Goal: Task Accomplishment & Management: Manage account settings

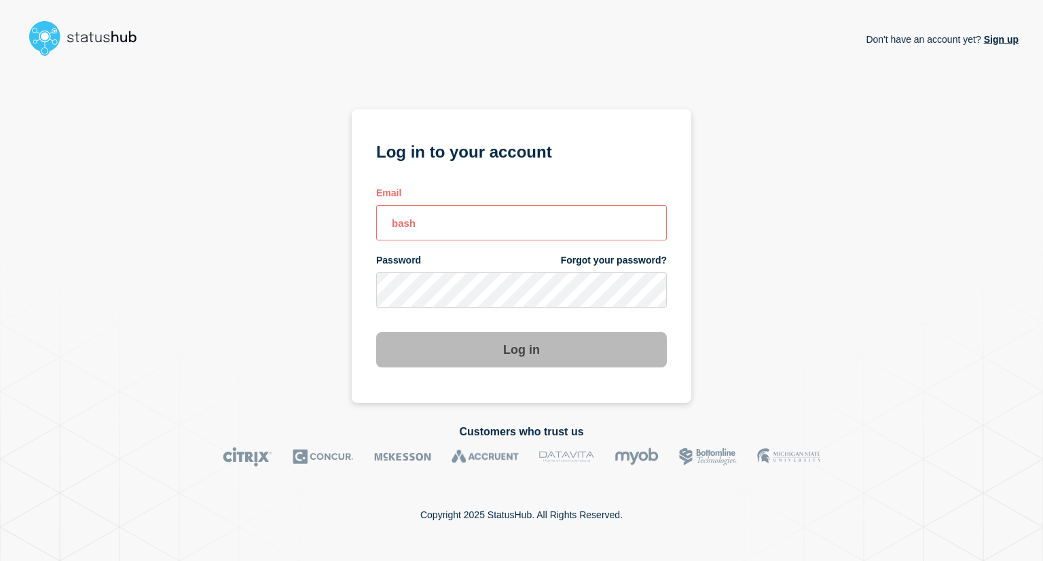
type input "bash@stibosystems.com"
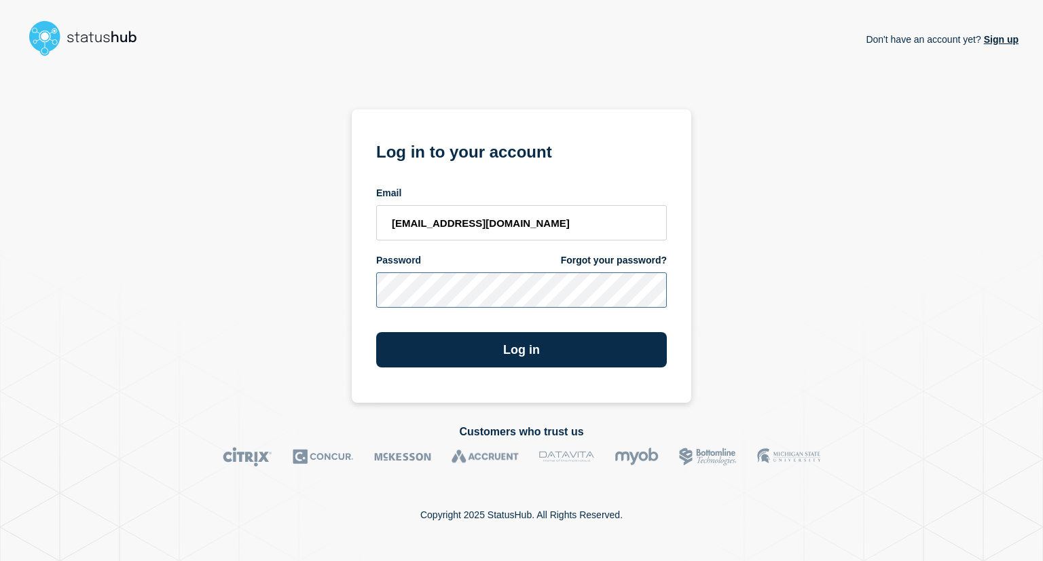
click at [376, 332] on button "Log in" at bounding box center [521, 349] width 291 height 35
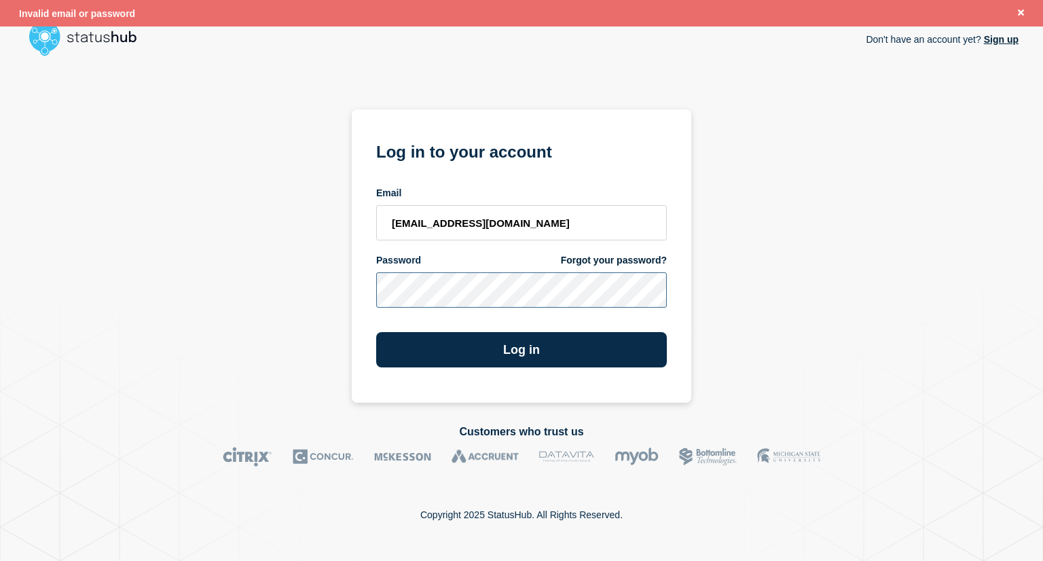
click at [376, 332] on button "Log in" at bounding box center [521, 349] width 291 height 35
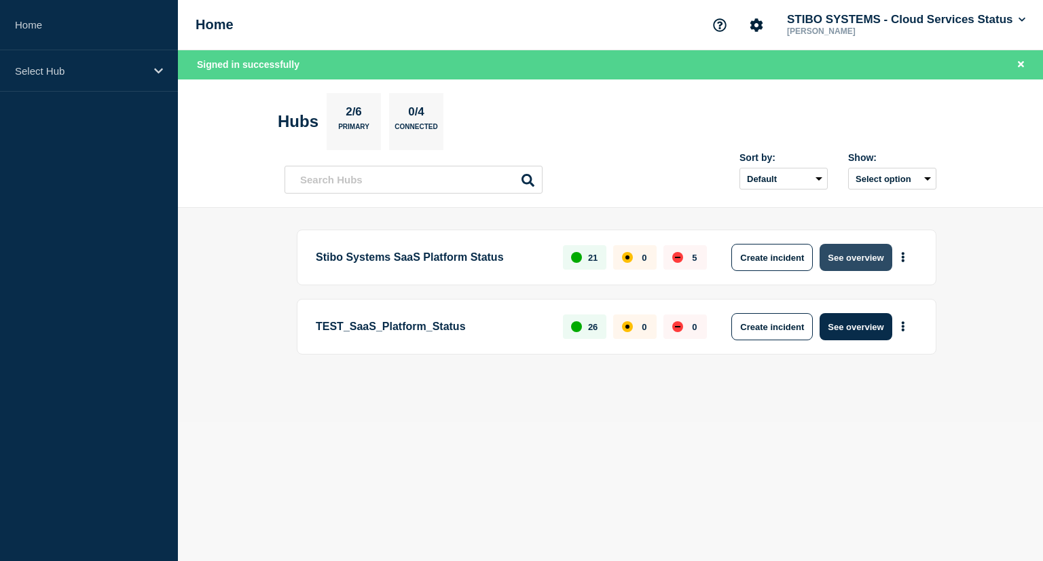
click at [837, 257] on button "See overview" at bounding box center [855, 257] width 72 height 27
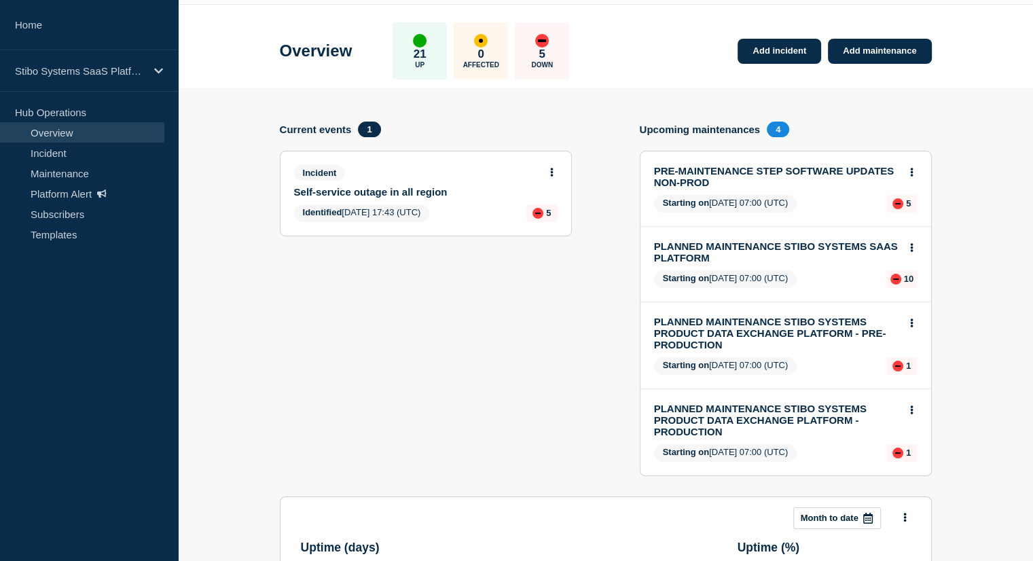
scroll to position [48, 0]
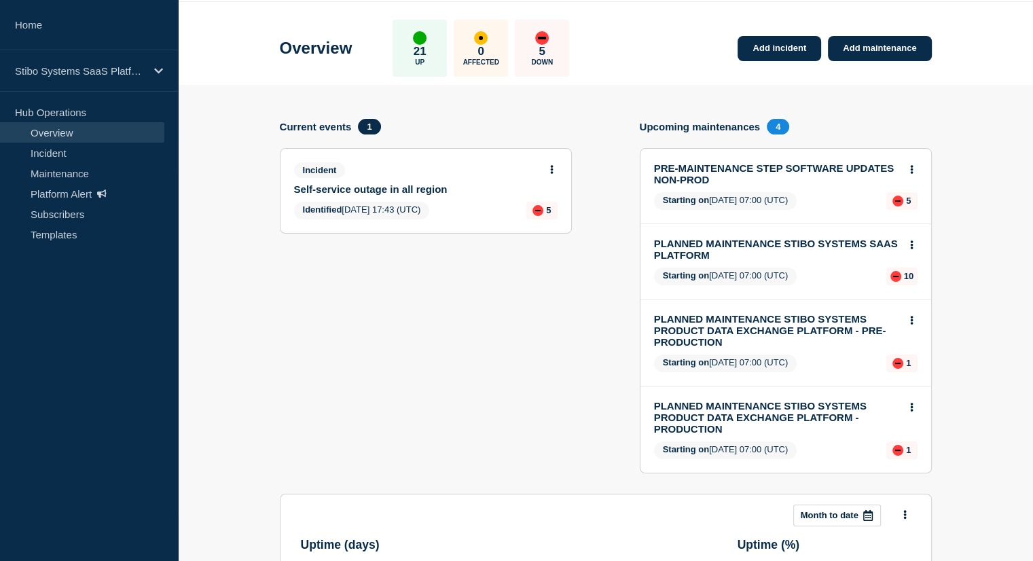
click at [400, 186] on link "Self-service outage in all region" at bounding box center [416, 189] width 245 height 12
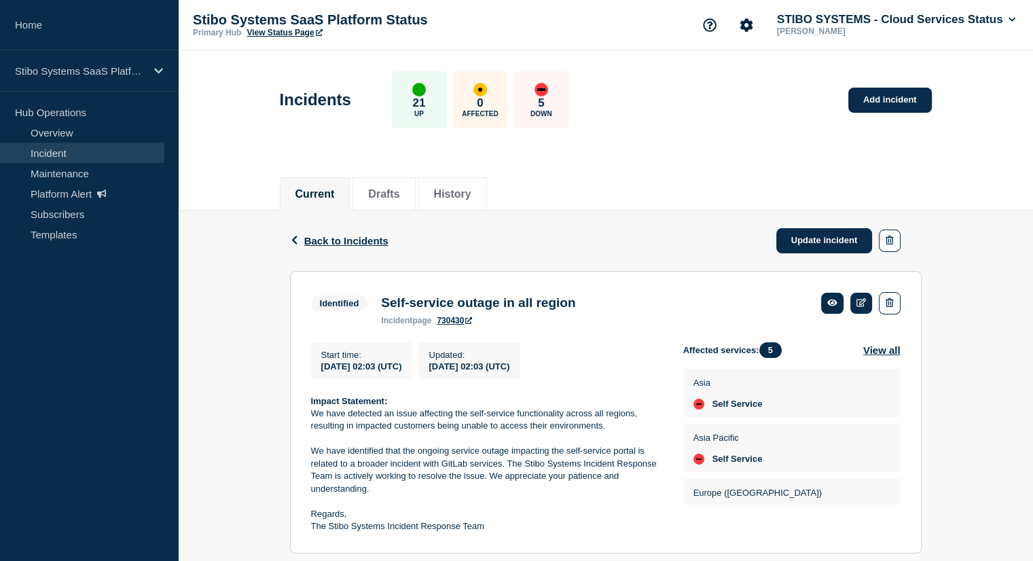
scroll to position [143, 0]
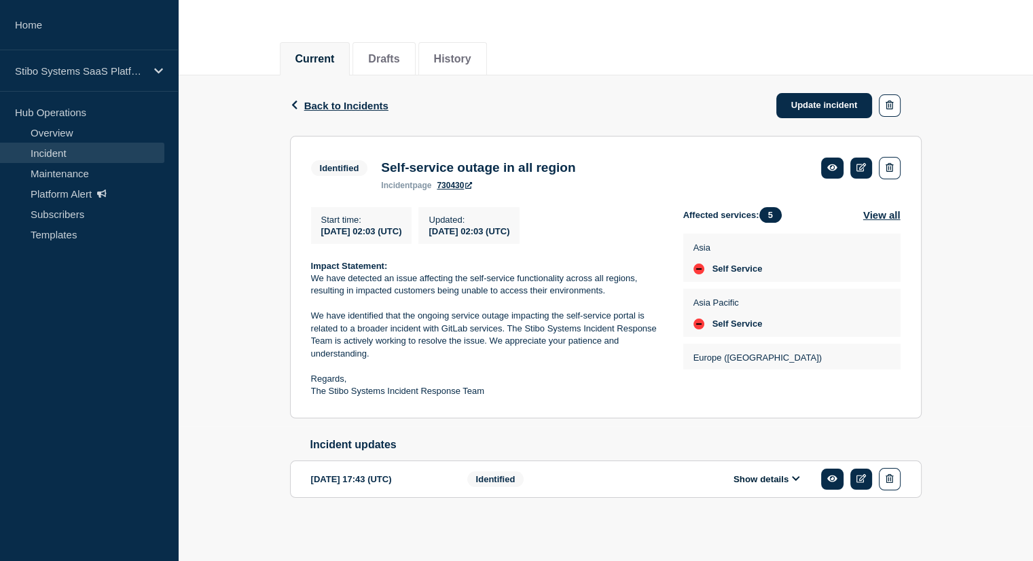
click at [536, 487] on div "Identified" at bounding box center [549, 479] width 165 height 22
click at [768, 479] on button "Show details" at bounding box center [766, 479] width 75 height 12
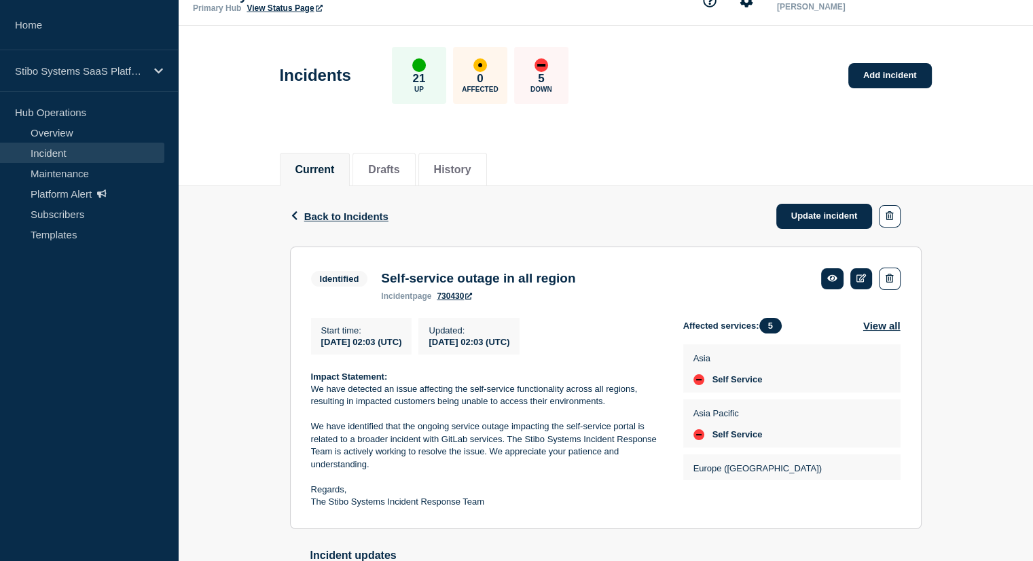
scroll to position [0, 0]
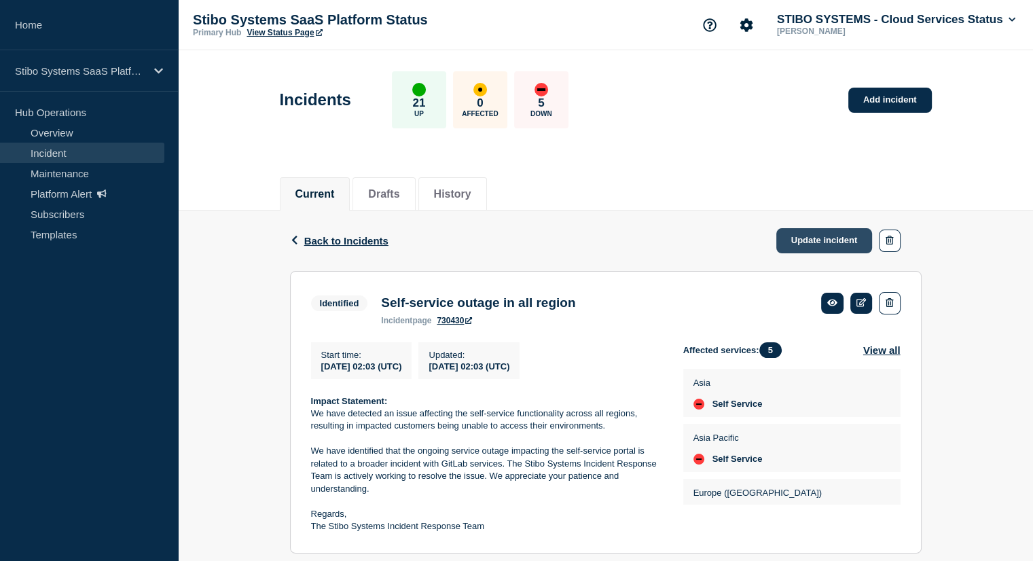
click at [802, 236] on link "Update incident" at bounding box center [824, 240] width 96 height 25
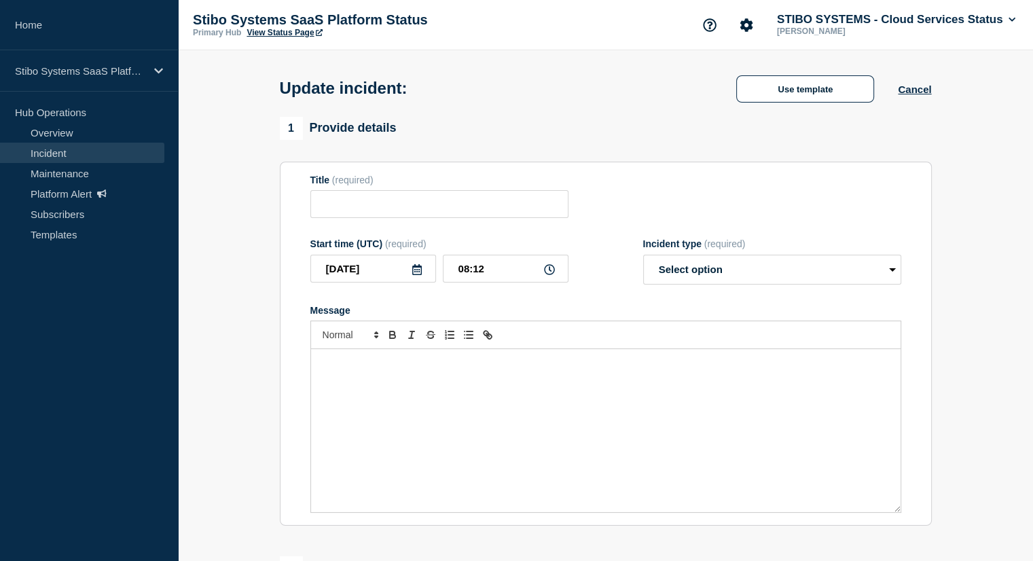
type input "Self-service outage in all region"
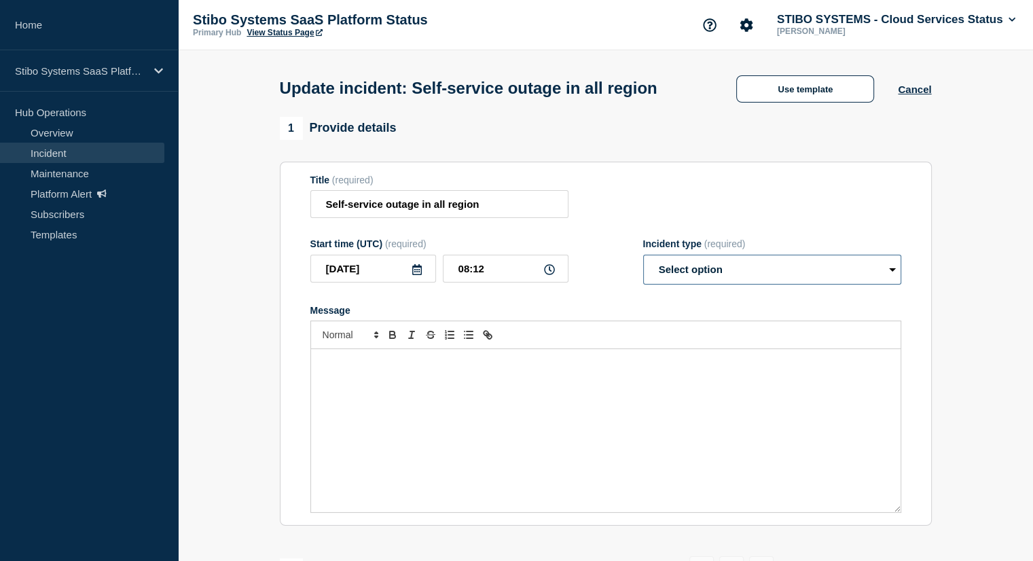
click at [711, 284] on select "Select option Investigating Identified Monitoring Resolved" at bounding box center [772, 270] width 258 height 30
select select "identified"
click at [643, 282] on select "Select option Investigating Identified Monitoring Resolved" at bounding box center [772, 270] width 258 height 30
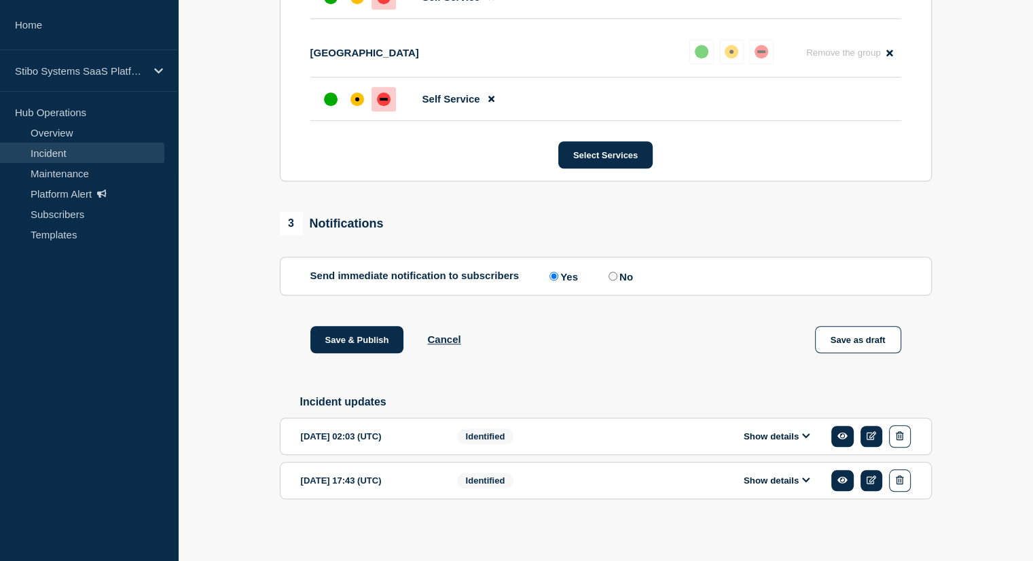
scroll to position [1022, 0]
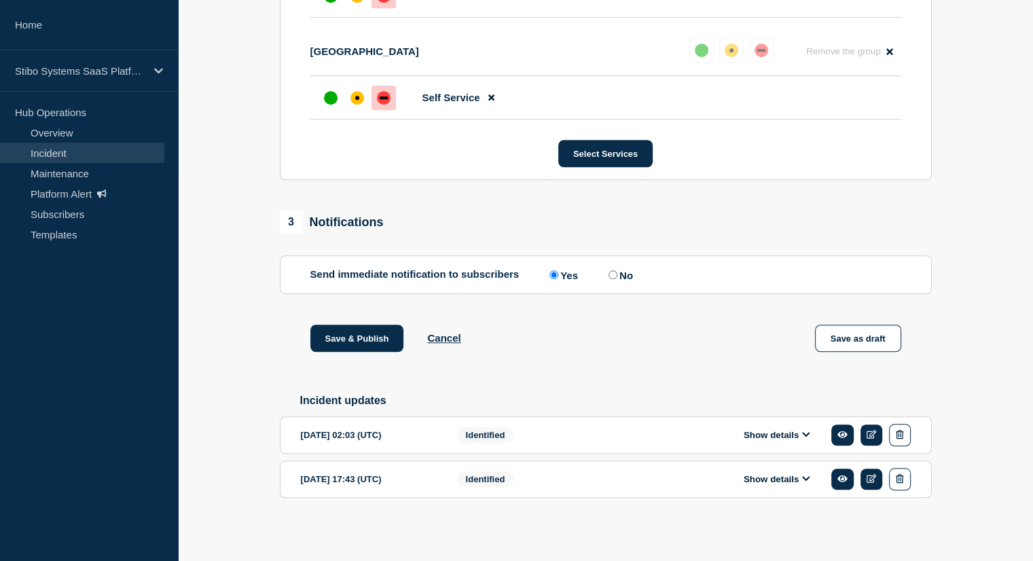
click at [790, 430] on button "Show details" at bounding box center [776, 435] width 75 height 12
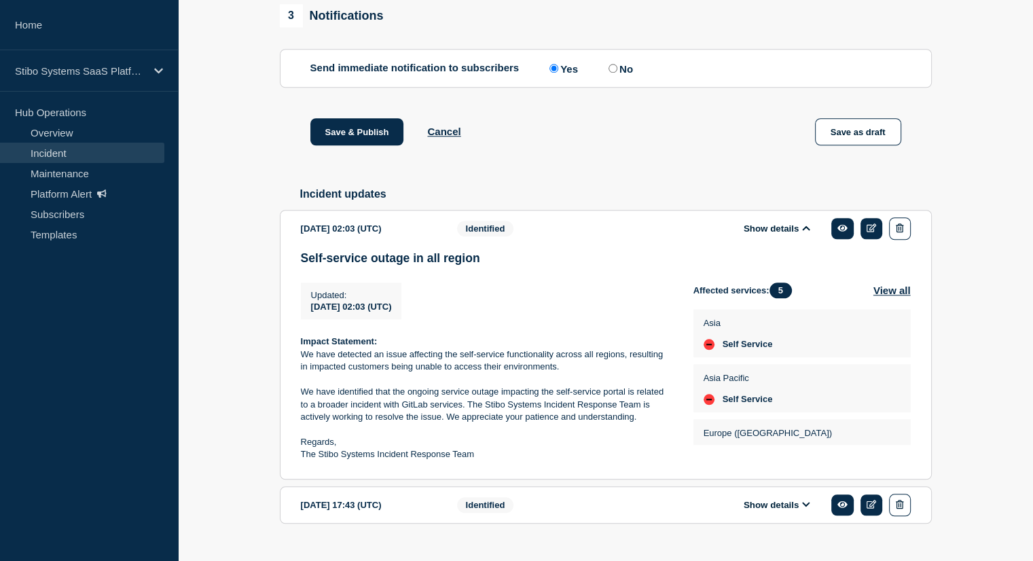
scroll to position [1257, 0]
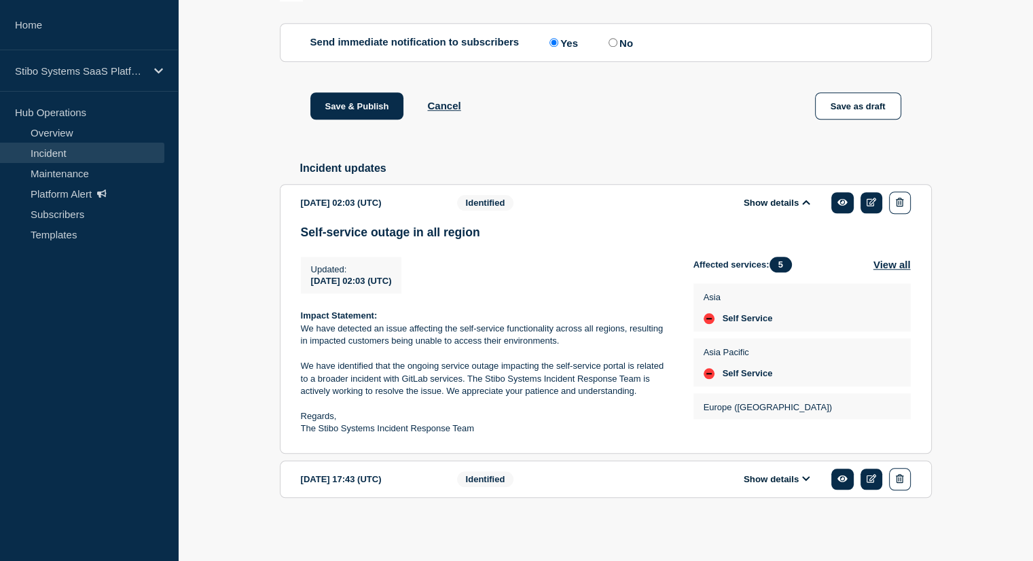
click at [792, 483] on button "Show details" at bounding box center [776, 479] width 75 height 12
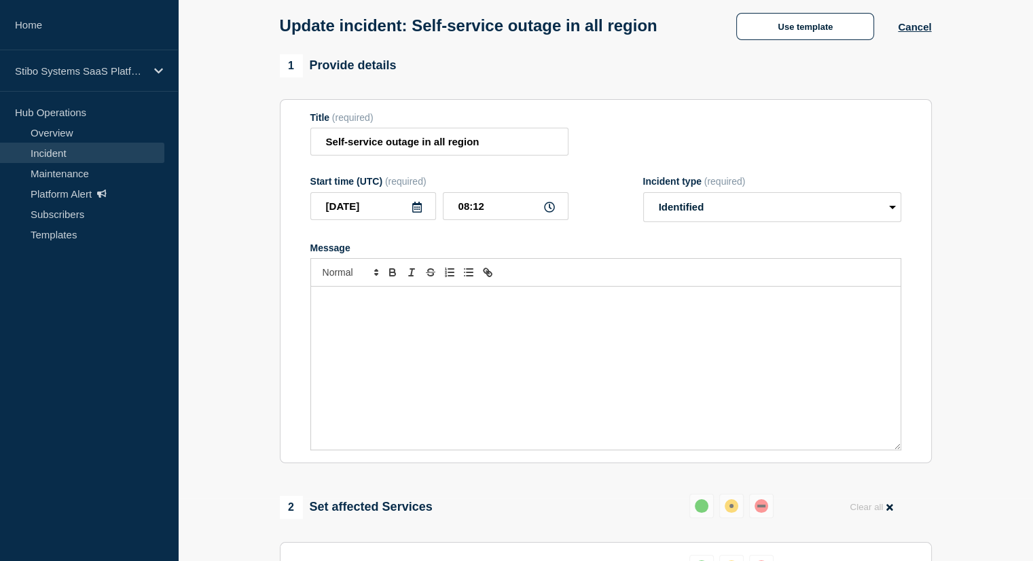
scroll to position [0, 0]
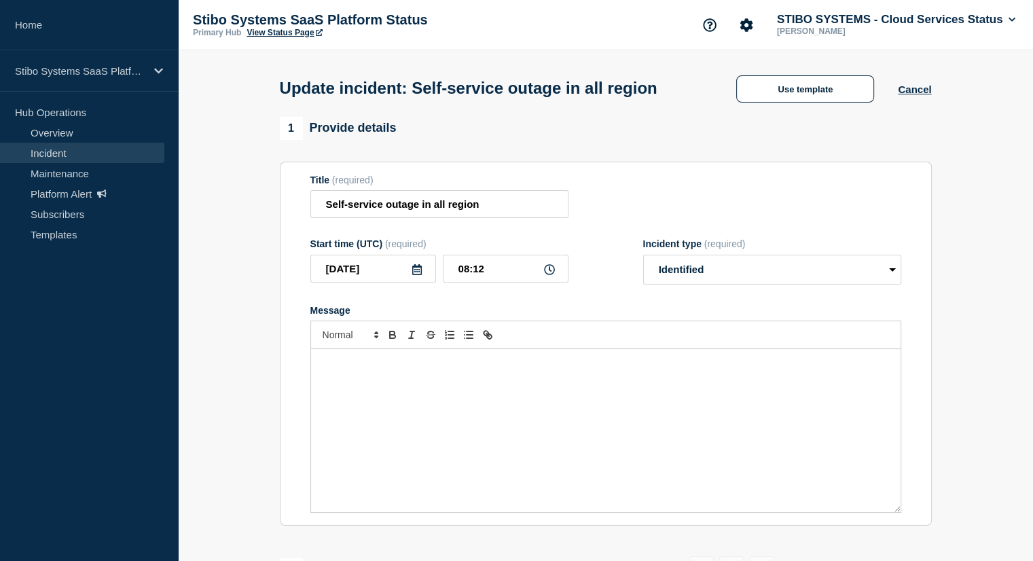
click at [372, 403] on div "Message" at bounding box center [605, 430] width 589 height 163
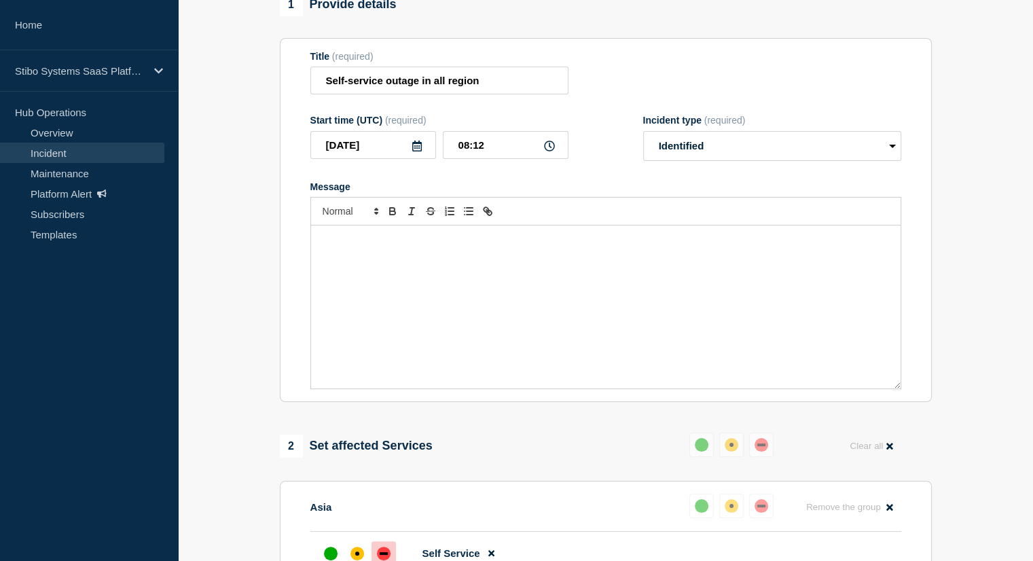
scroll to position [125, 0]
click at [406, 307] on div "Message" at bounding box center [605, 305] width 589 height 163
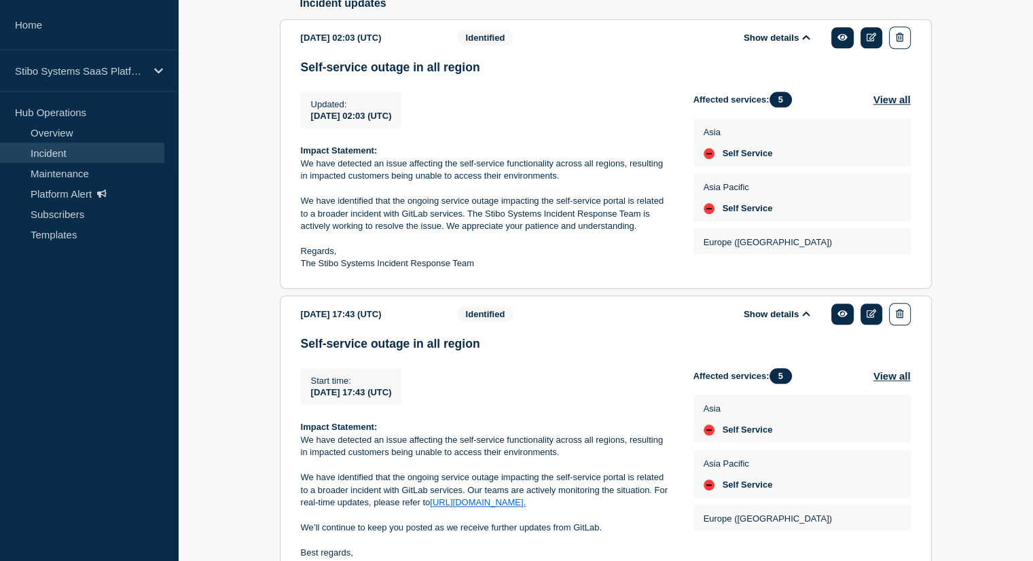
scroll to position [1516, 0]
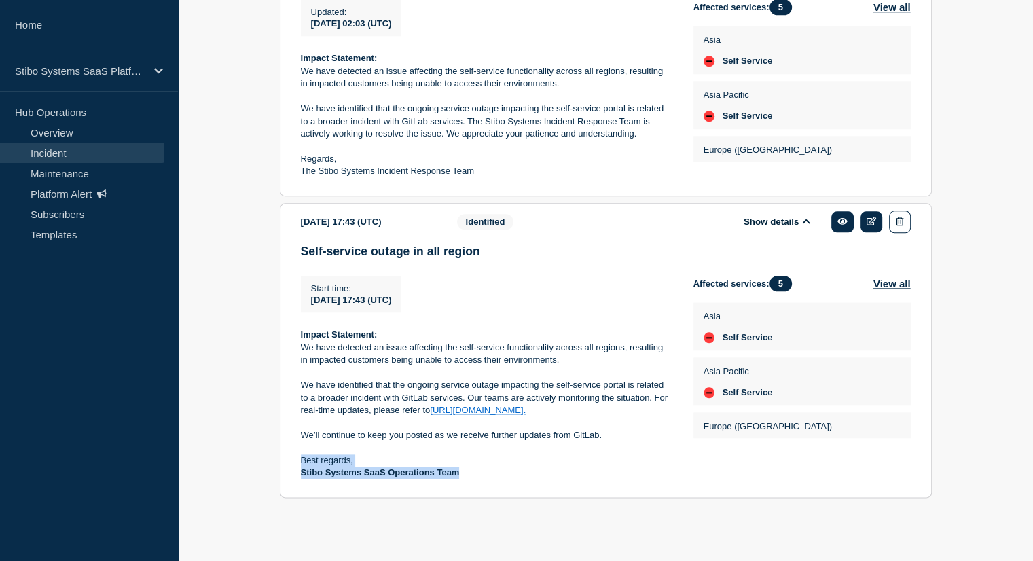
drag, startPoint x: 458, startPoint y: 477, endPoint x: 295, endPoint y: 462, distance: 163.6
click at [295, 462] on section "2025-10-07 17:43 (UTC) Show details Identified Self-service outage in all regio…" at bounding box center [606, 350] width 652 height 295
copy div "Best regards, Stibo Systems SaaS Operations Team"
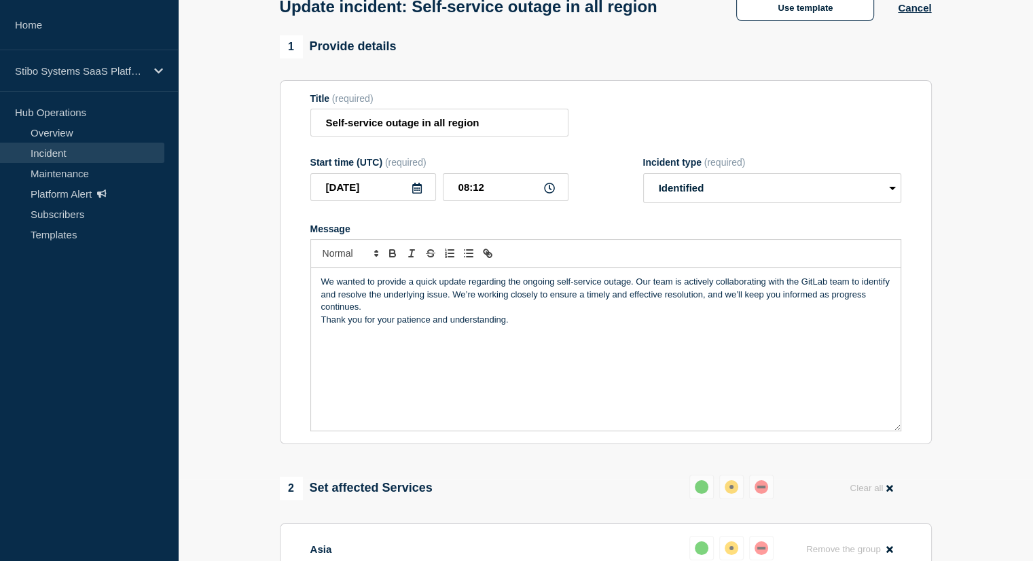
scroll to position [0, 0]
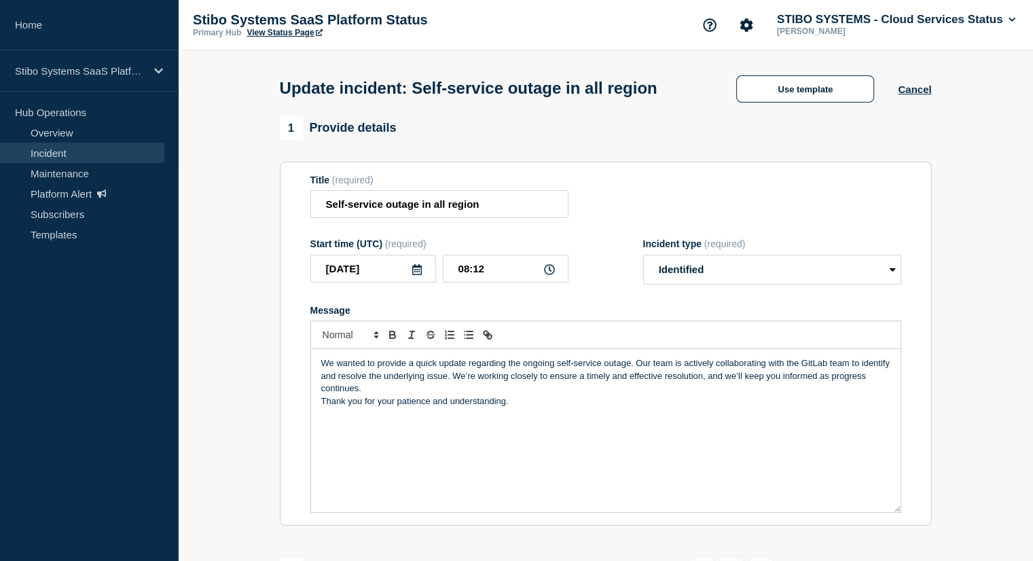
click at [517, 407] on p "Thank you for your patience and understanding." at bounding box center [605, 401] width 569 height 12
click at [420, 394] on p "We wanted to provide a quick update regarding the ongoing self-service outage. …" at bounding box center [605, 375] width 569 height 37
click at [524, 449] on div "We wanted to provide a quick update regarding the ongoing self-service outage. …" at bounding box center [605, 430] width 589 height 163
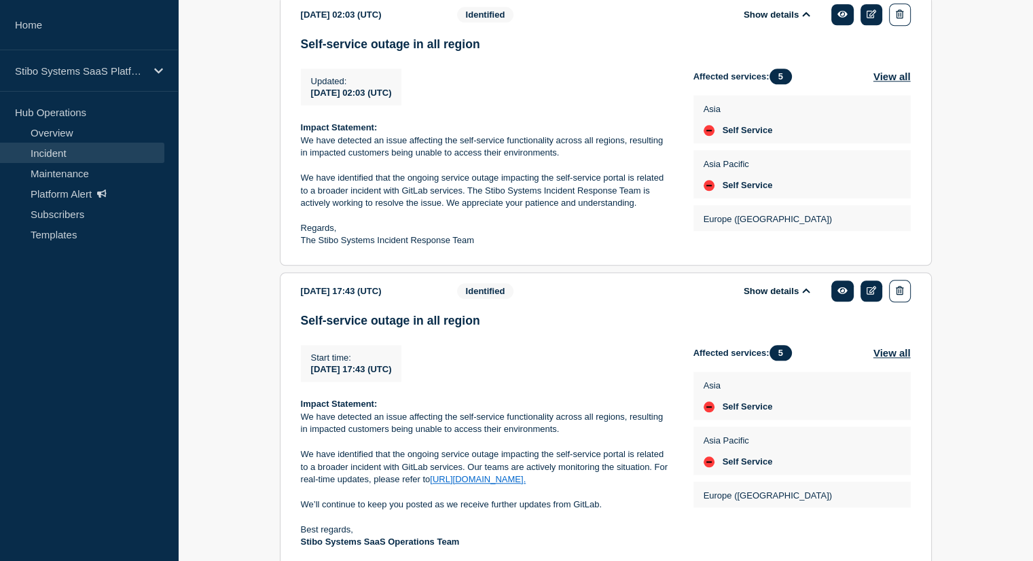
scroll to position [1453, 0]
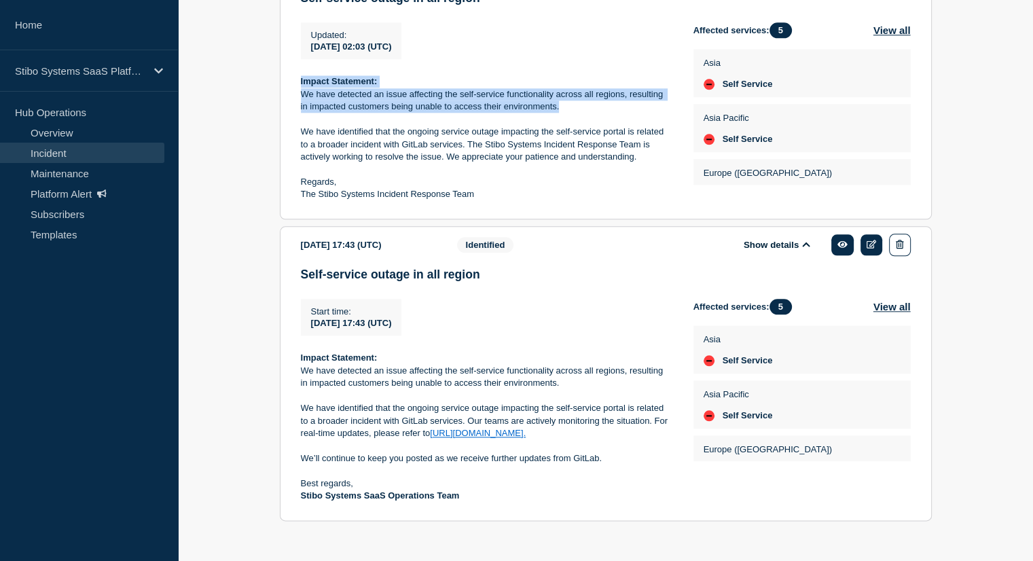
drag, startPoint x: 568, startPoint y: 147, endPoint x: 293, endPoint y: 112, distance: 277.9
click at [293, 112] on section "2025-10-08 02:03 (UTC) Show details Identified Self-service outage in all regio…" at bounding box center [606, 85] width 652 height 270
copy div "Impact Statement: We have detected an issue affecting the self-service function…"
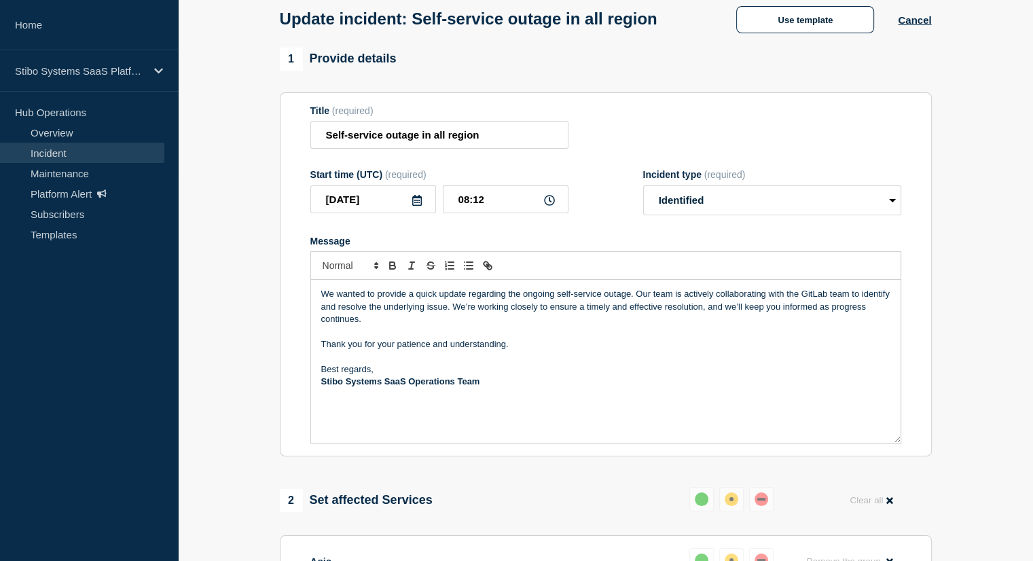
scroll to position [67, 0]
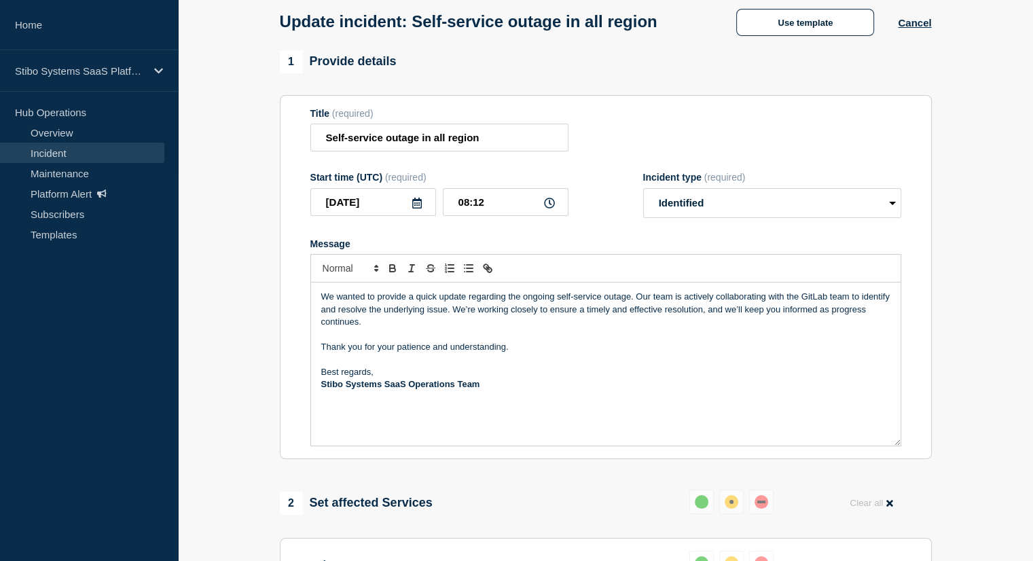
click at [316, 319] on div "We wanted to provide a quick update regarding the ongoing self-service outage. …" at bounding box center [605, 363] width 589 height 163
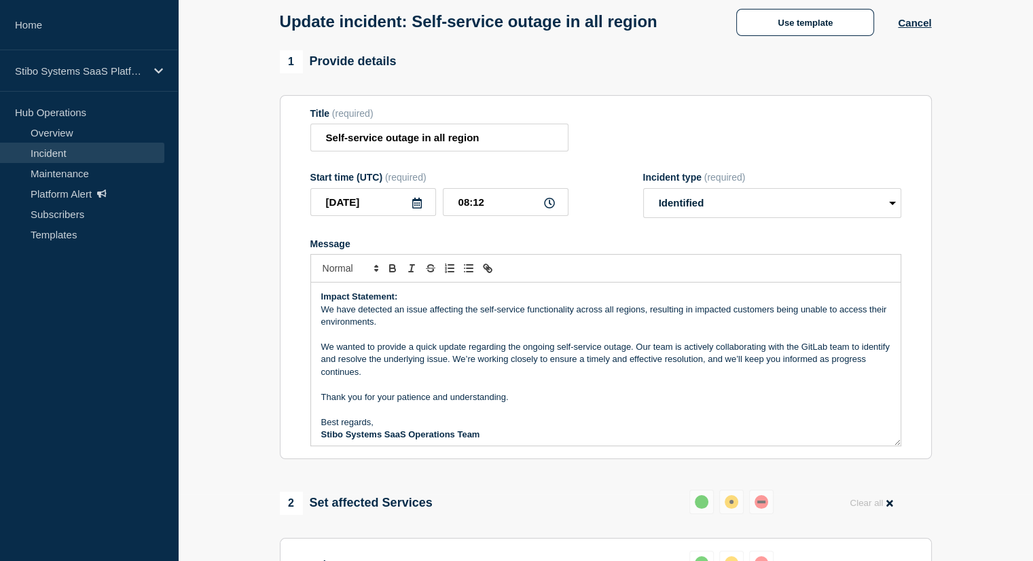
click at [315, 337] on div "Impact Statement: We have detected an issue affecting the self-service function…" at bounding box center [605, 363] width 589 height 163
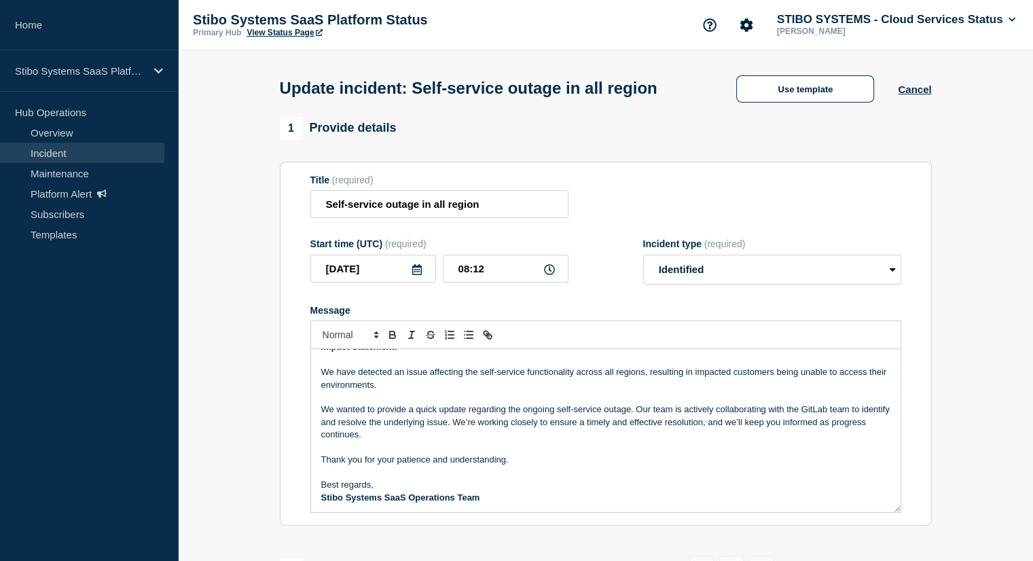
scroll to position [0, 0]
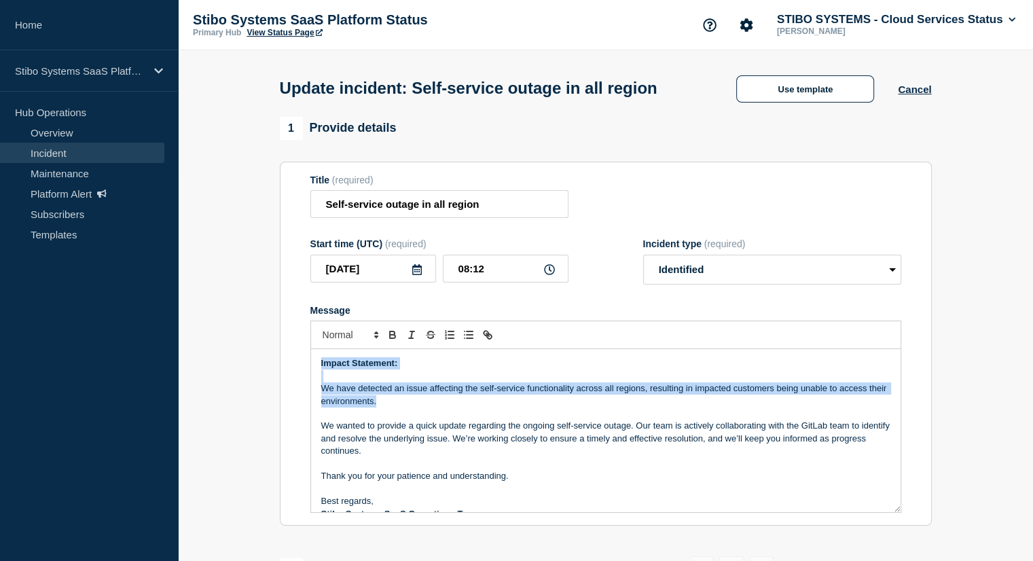
drag, startPoint x: 403, startPoint y: 426, endPoint x: 314, endPoint y: 386, distance: 97.5
click at [314, 386] on div "Impact Statement: We have detected an issue affecting the self-service function…" at bounding box center [605, 430] width 589 height 163
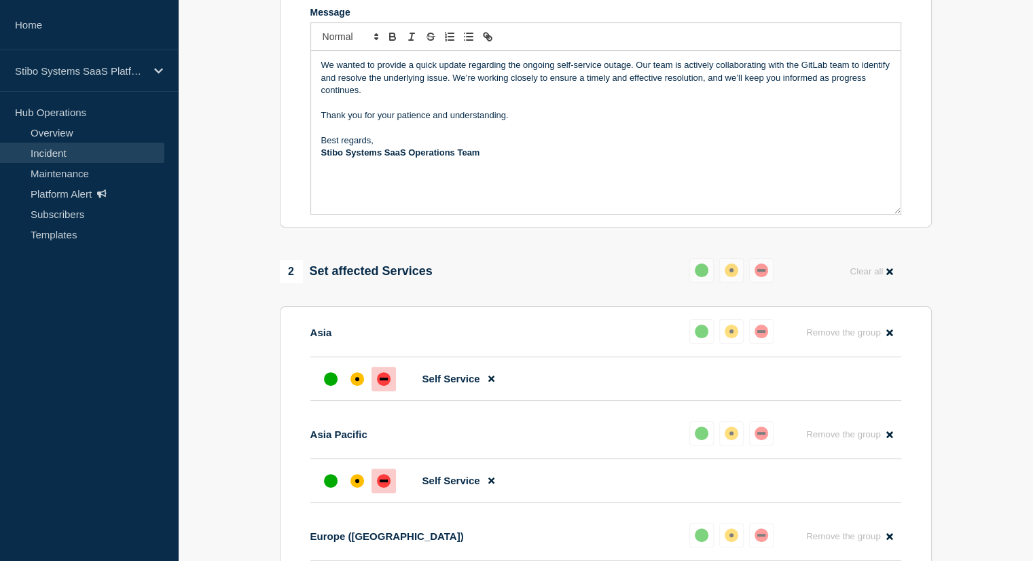
scroll to position [223, 0]
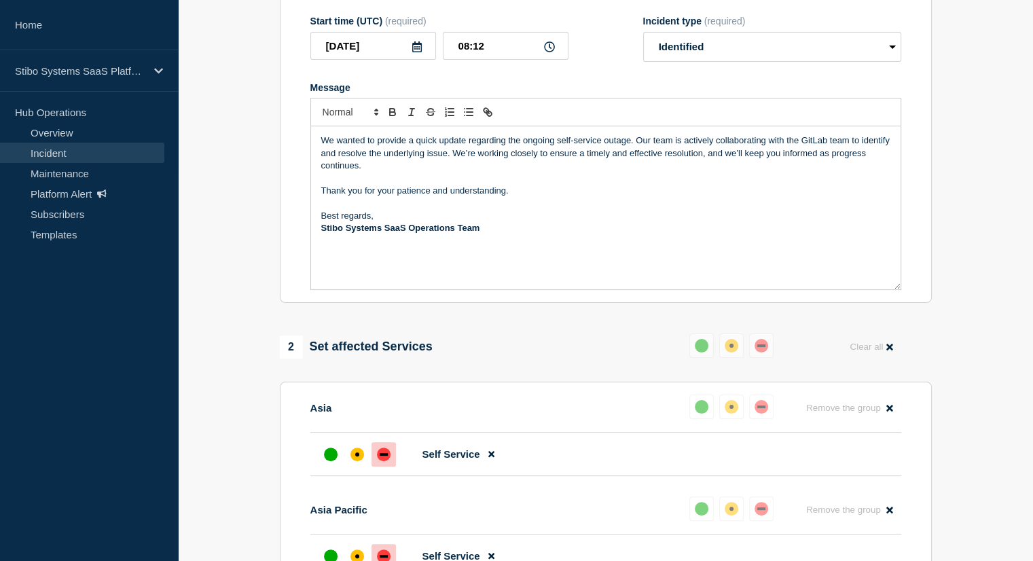
click at [873, 168] on p "We wanted to provide a quick update regarding the ongoing self-service outage. …" at bounding box center [605, 152] width 569 height 37
click at [887, 169] on p "We wanted to provide a quick update regarding the ongoing self-service outage. …" at bounding box center [605, 152] width 569 height 37
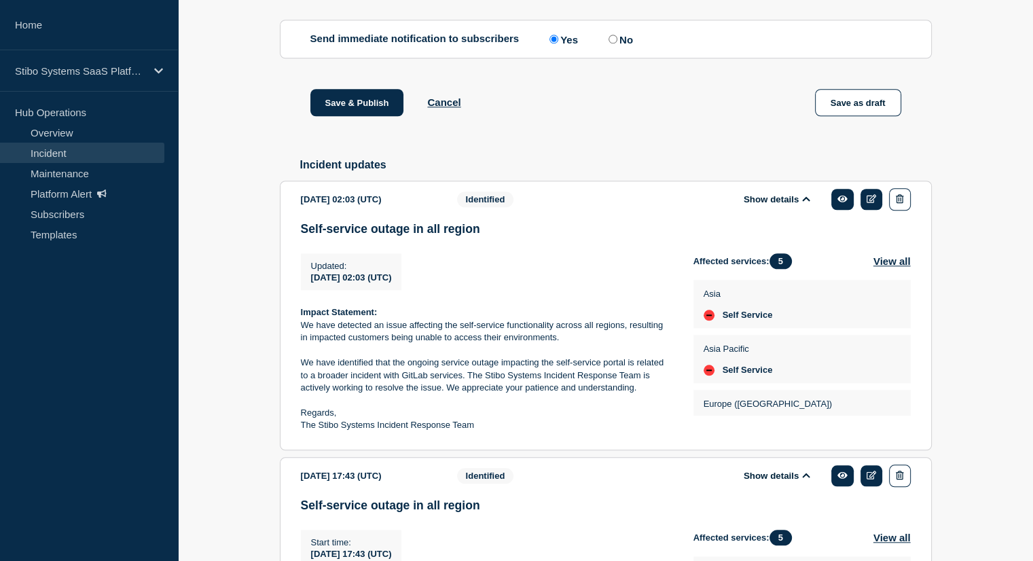
scroll to position [1253, 0]
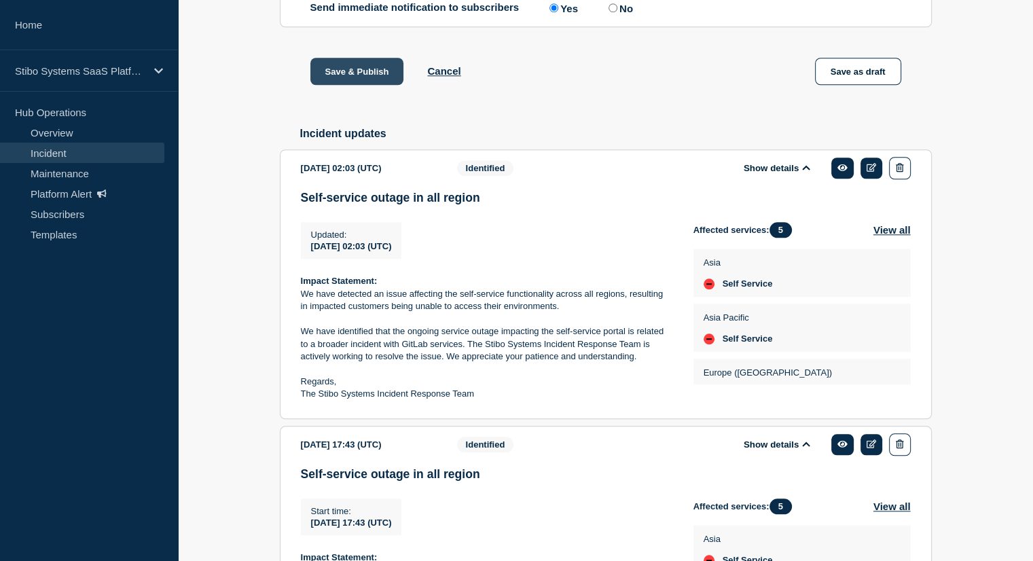
click at [354, 85] on button "Save & Publish" at bounding box center [357, 71] width 94 height 27
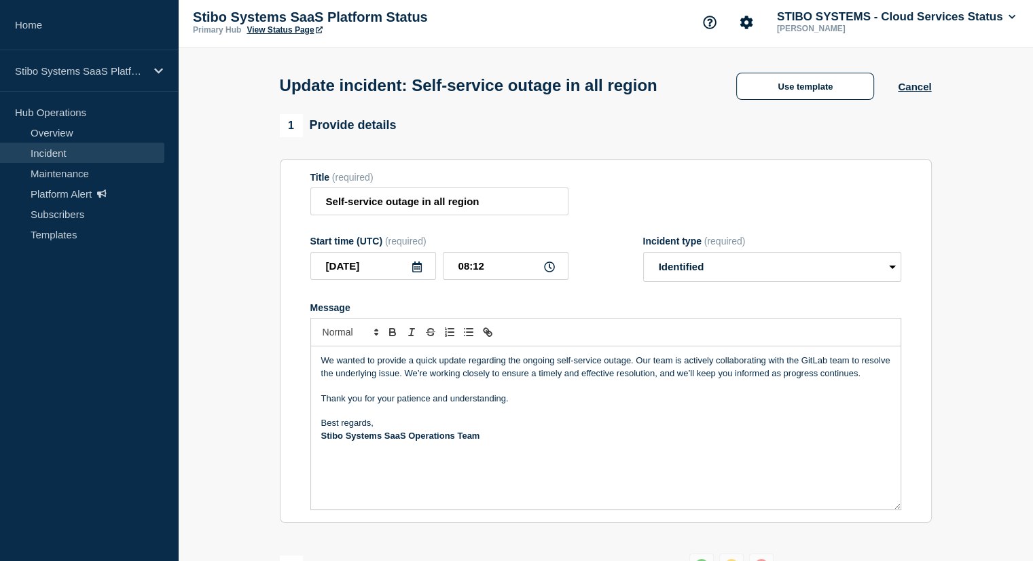
scroll to position [0, 0]
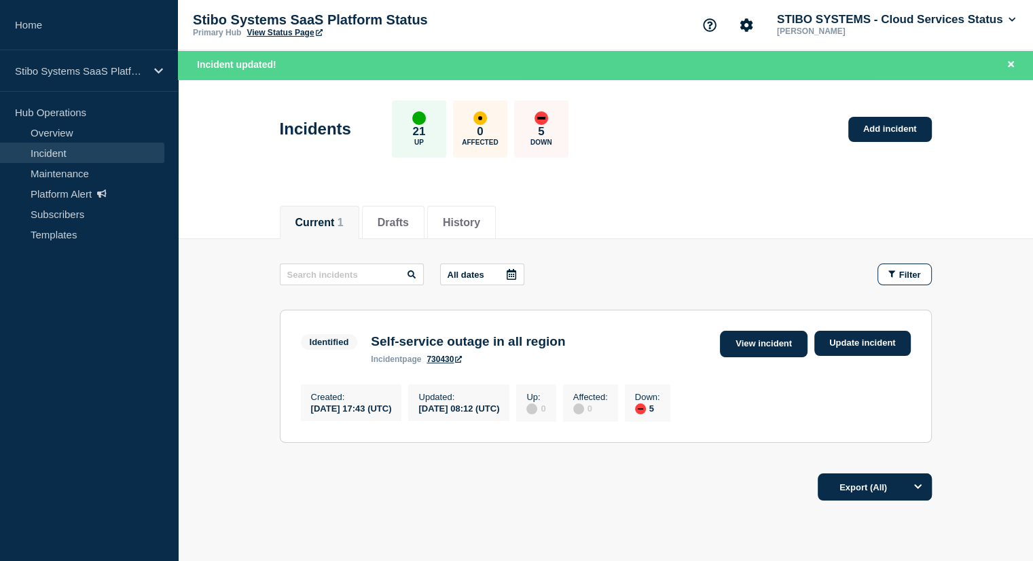
click at [775, 346] on link "View incident" at bounding box center [764, 344] width 88 height 26
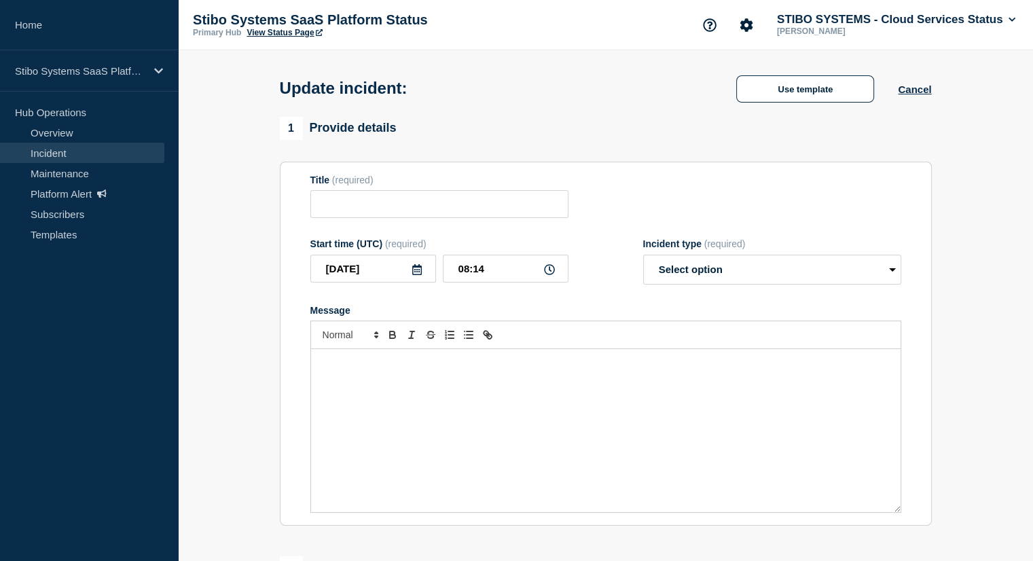
type input "Self-service outage in all region"
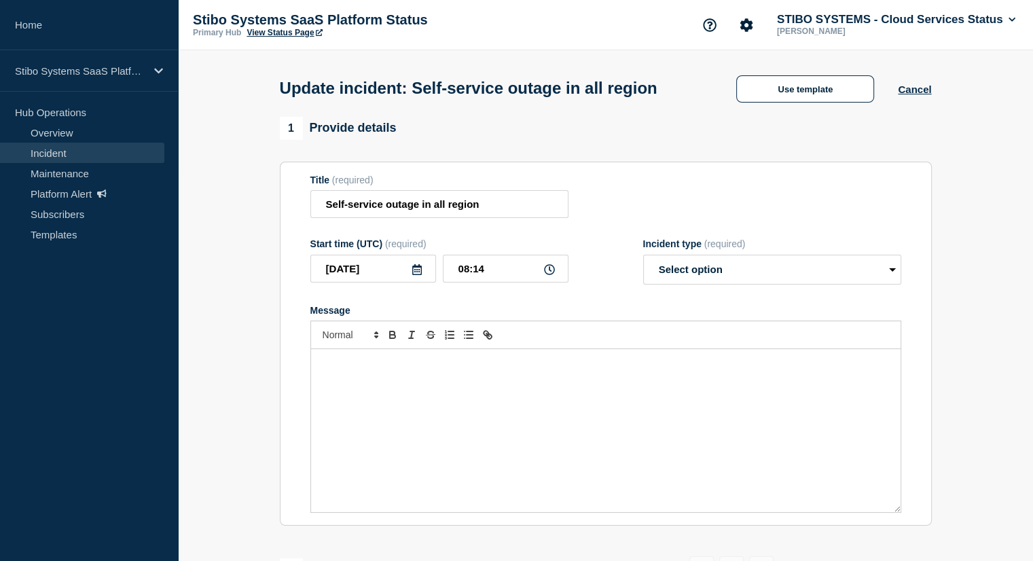
click at [65, 158] on link "Incident" at bounding box center [82, 153] width 164 height 20
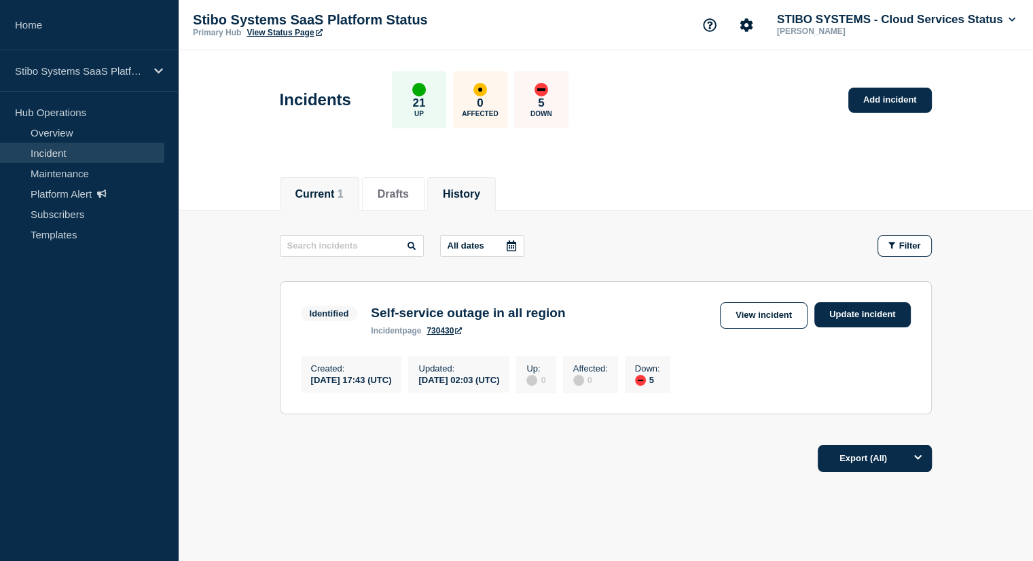
click at [459, 188] on button "History" at bounding box center [461, 194] width 37 height 12
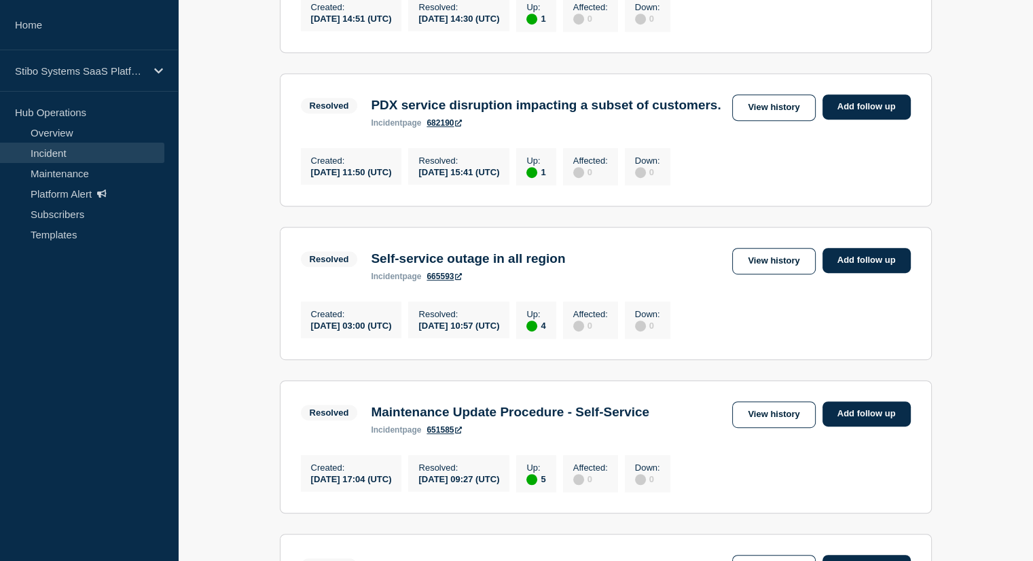
scroll to position [706, 0]
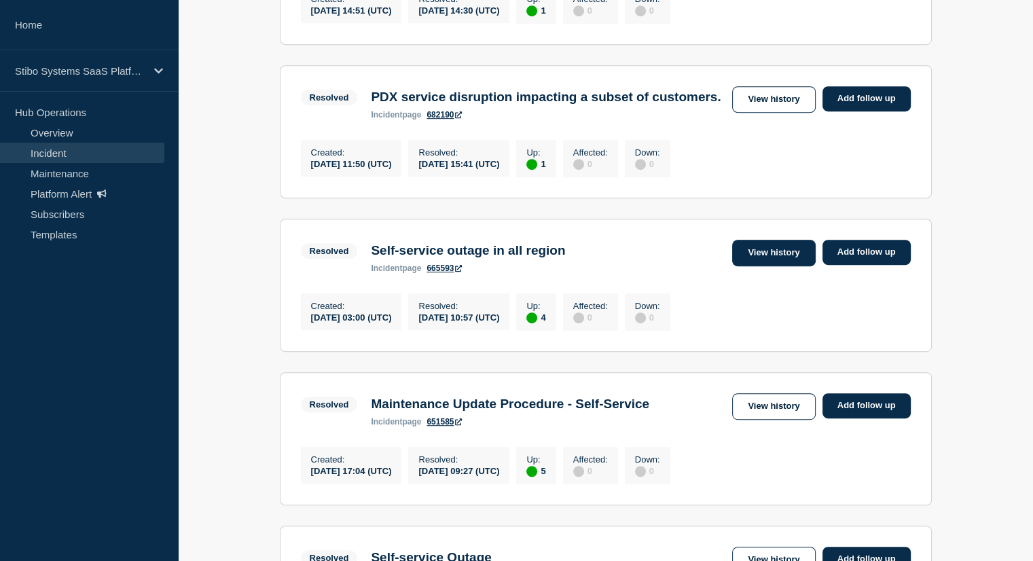
click at [771, 266] on link "View history" at bounding box center [773, 253] width 83 height 26
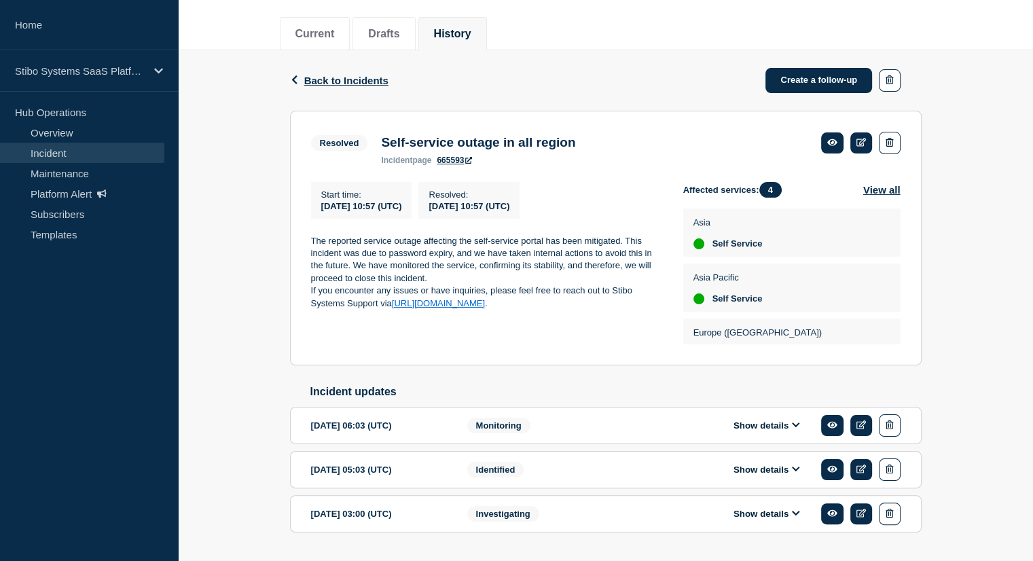
scroll to position [199, 0]
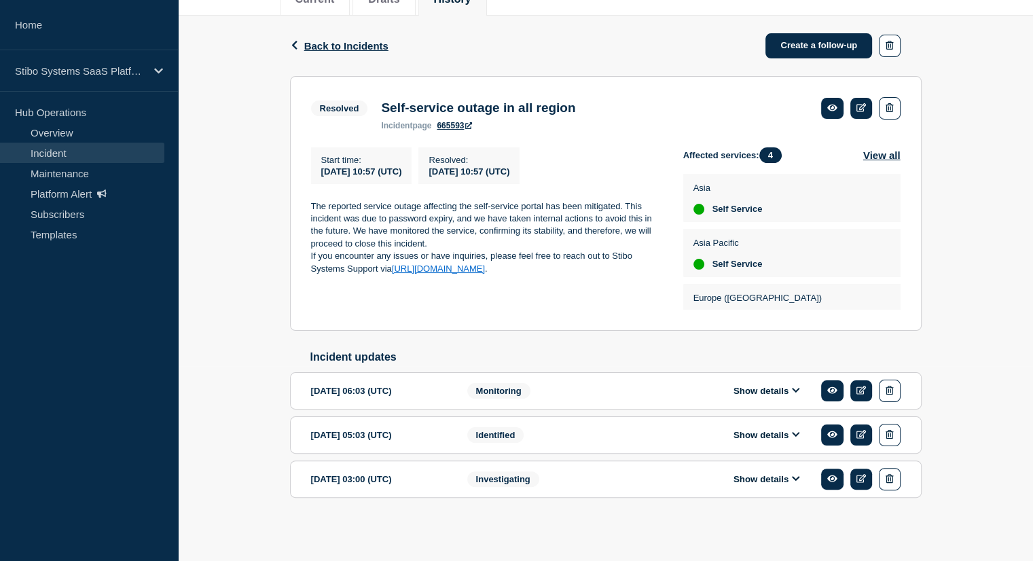
click at [517, 434] on span "Identified" at bounding box center [495, 435] width 57 height 16
click at [442, 436] on div "[DATE] 05:03 (UTC)" at bounding box center [379, 435] width 136 height 22
click at [774, 430] on button "Show details" at bounding box center [766, 435] width 75 height 12
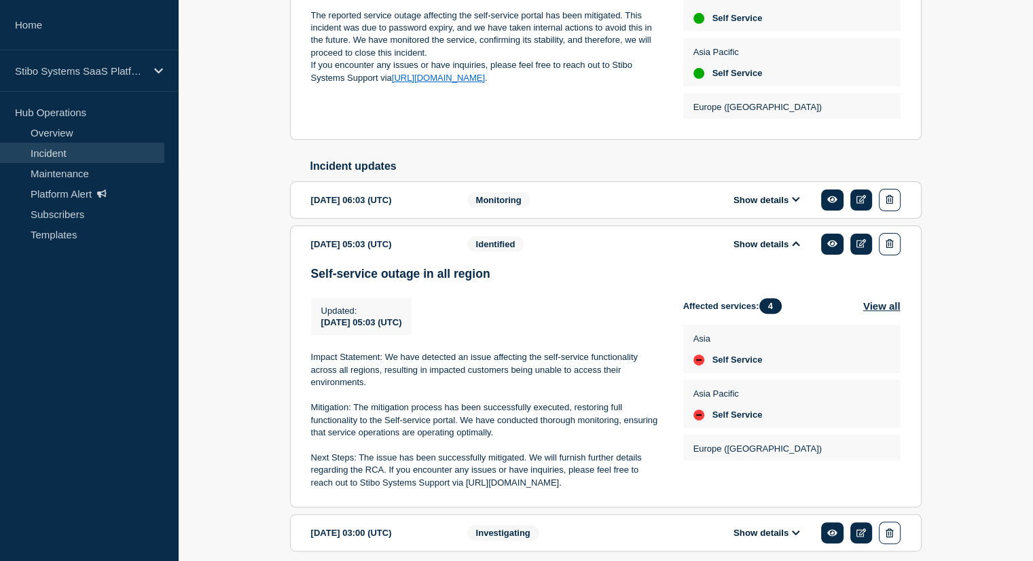
scroll to position [446, 0]
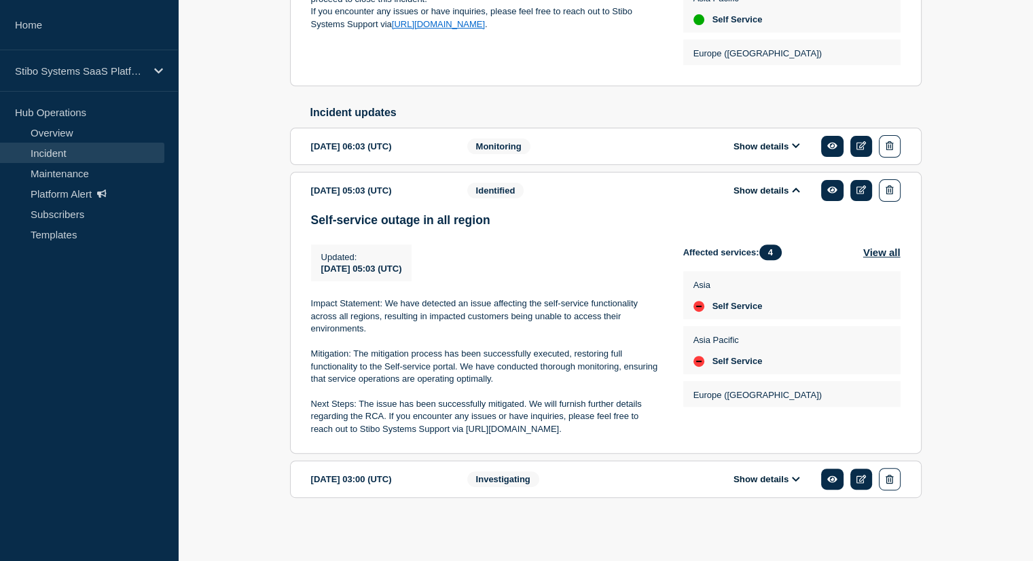
click at [783, 477] on button "Show details" at bounding box center [766, 479] width 75 height 12
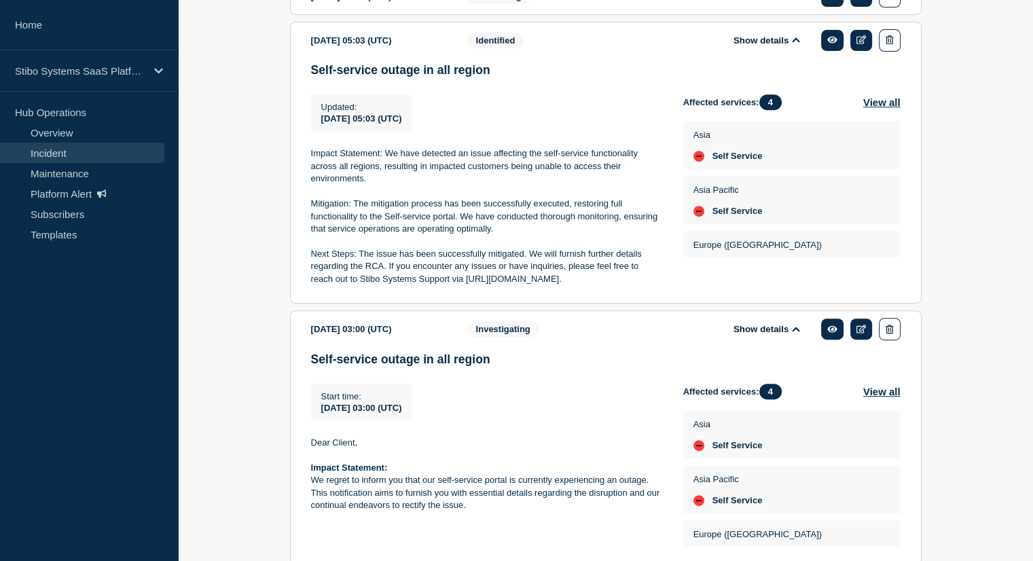
scroll to position [663, 0]
